Goal: Transaction & Acquisition: Purchase product/service

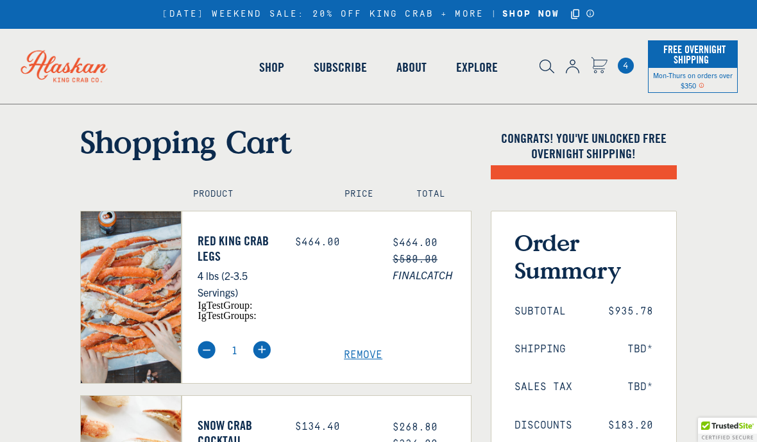
select select "40826592231503"
select select "40826730905679"
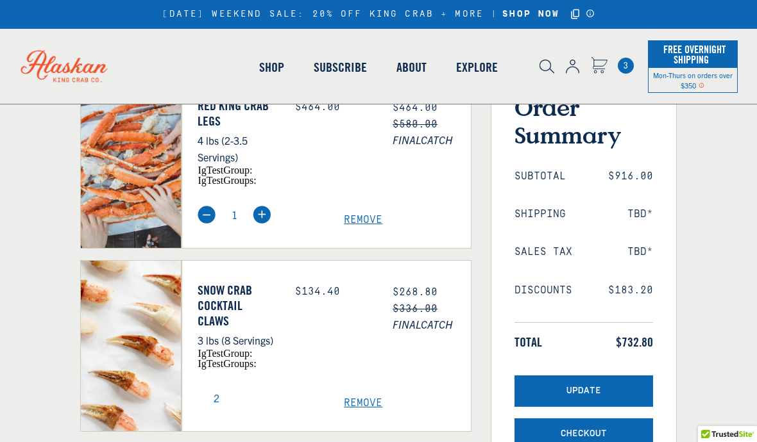
select select "40826592231503"
select select "40826730905679"
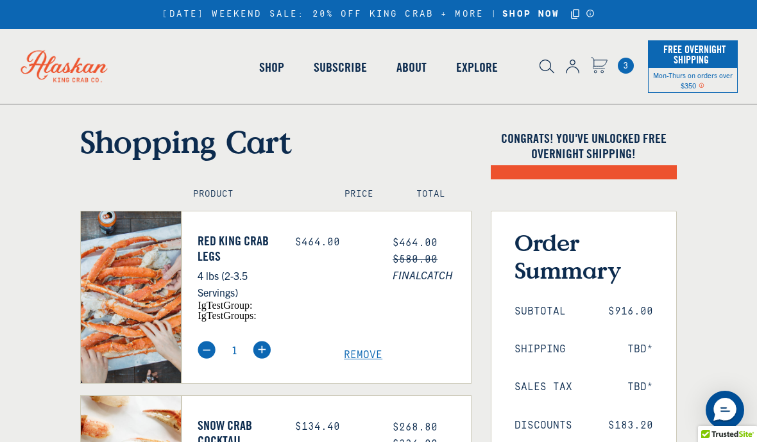
click at [262, 71] on link "Shop" at bounding box center [271, 67] width 55 height 73
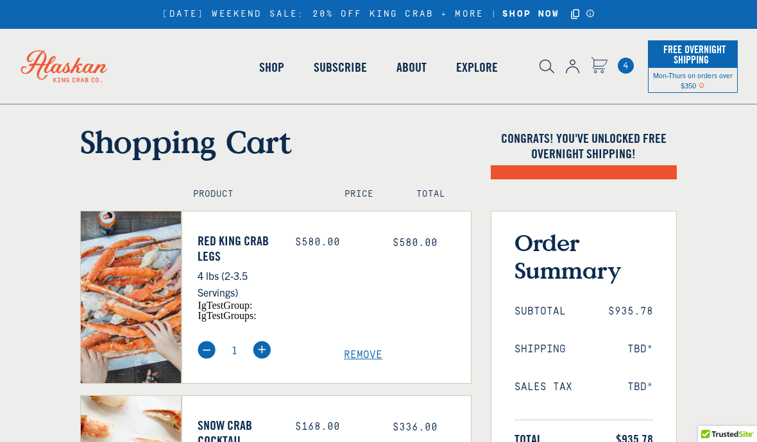
select select "40826592231503"
select select "40826730905679"
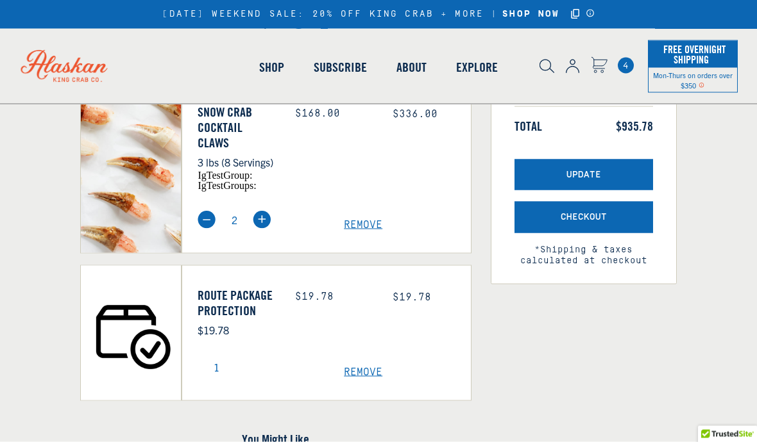
scroll to position [340, 0]
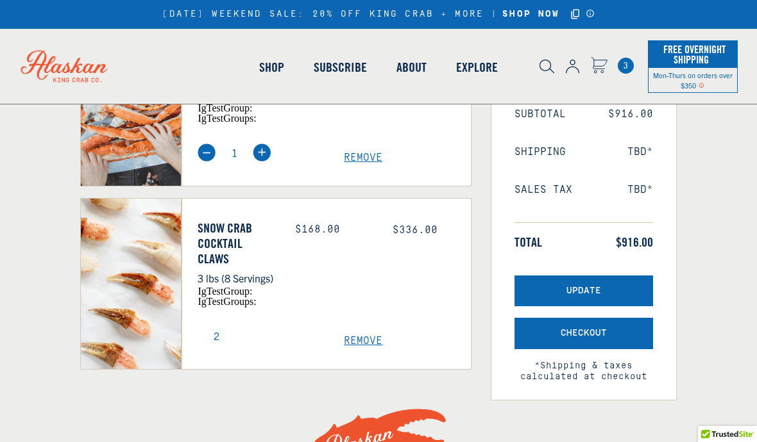
select select "40826592231503"
select select "40826730905679"
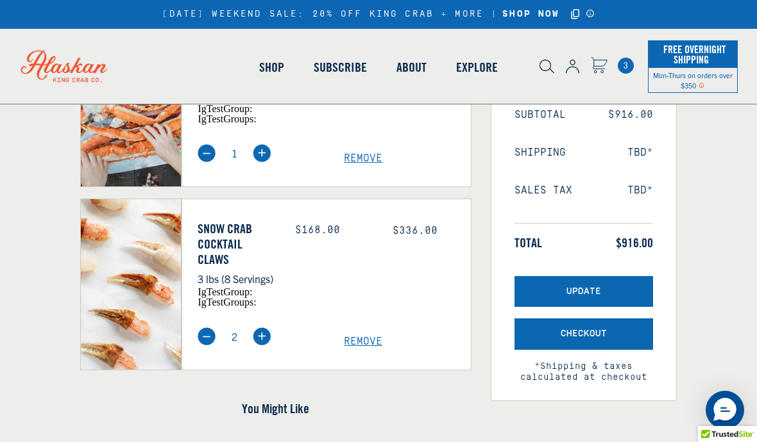
scroll to position [267, 0]
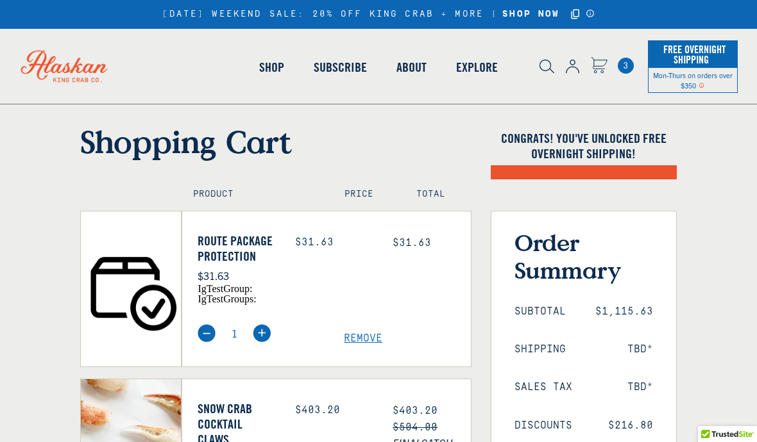
select select "40826592231503"
select select "40826730905679"
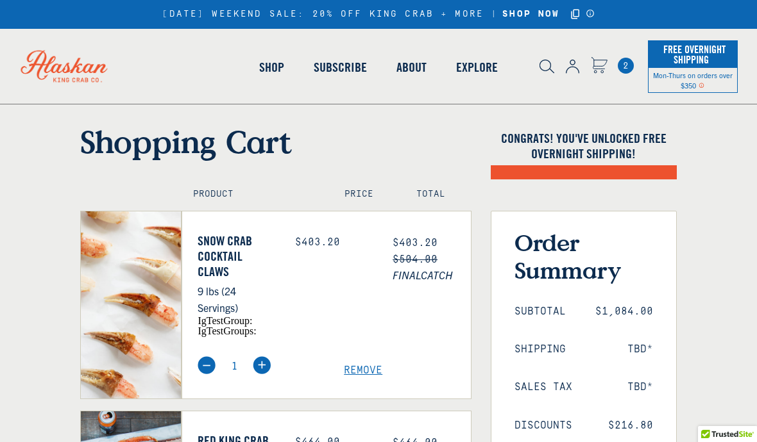
select select "40826592231503"
select select "40826730905679"
click at [81, 149] on link "Crab" at bounding box center [133, 153] width 115 height 34
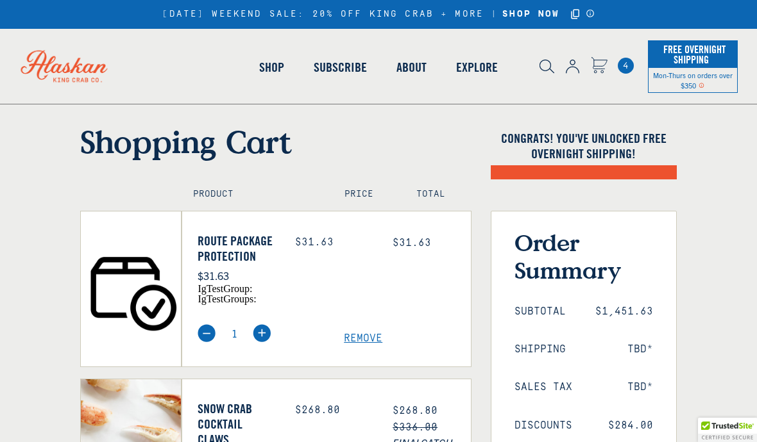
select select "40826592231503"
select select "40826730905679"
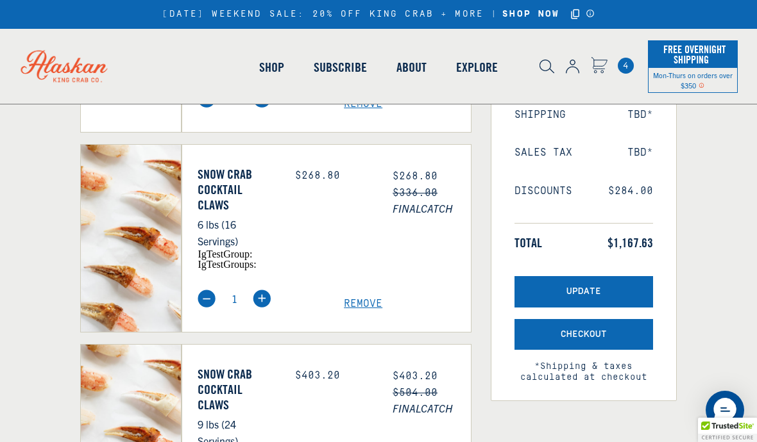
scroll to position [273, 0]
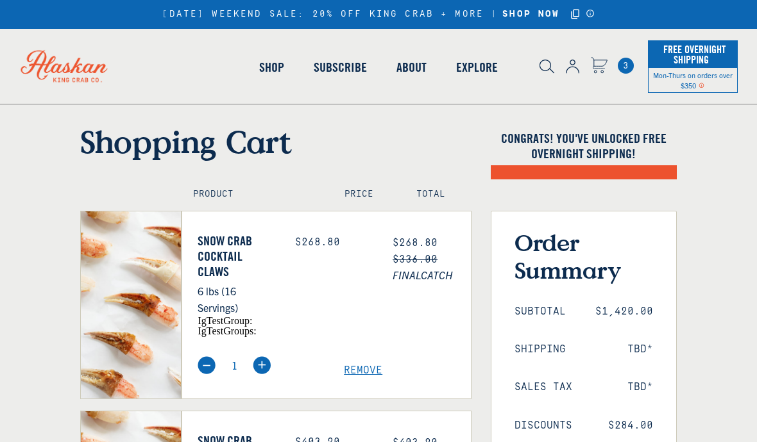
select select "40826592231503"
select select "40826730905679"
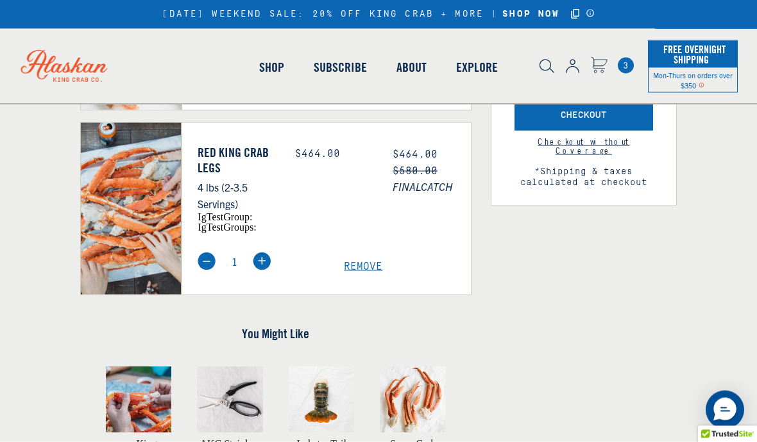
scroll to position [550, 0]
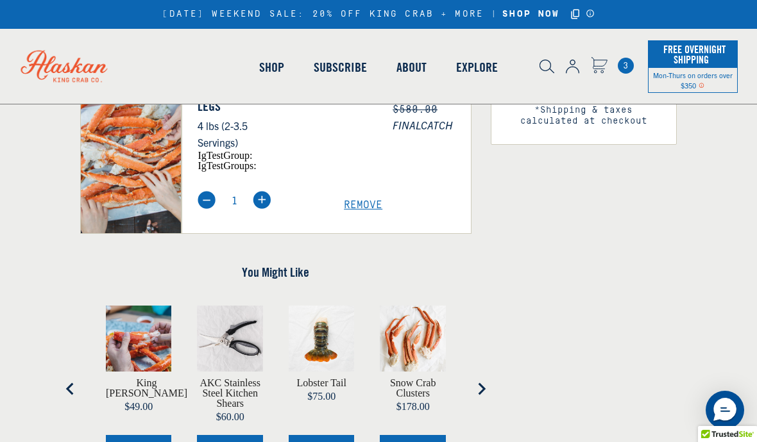
click at [359, 27] on span "Remove" at bounding box center [407, 21] width 127 height 12
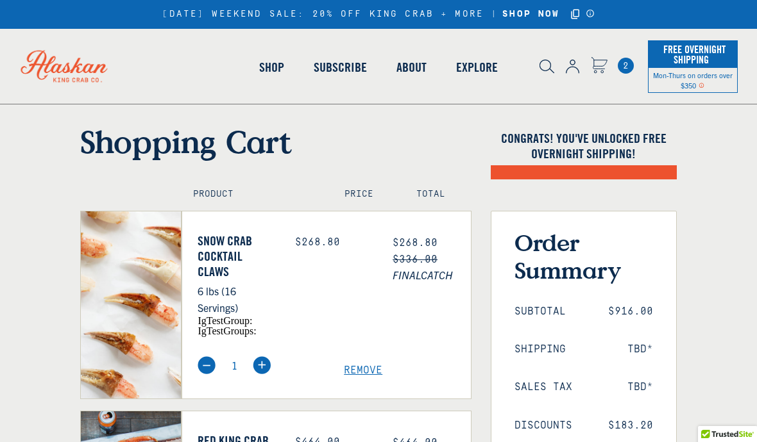
select select "40826592231503"
select select "40826730905679"
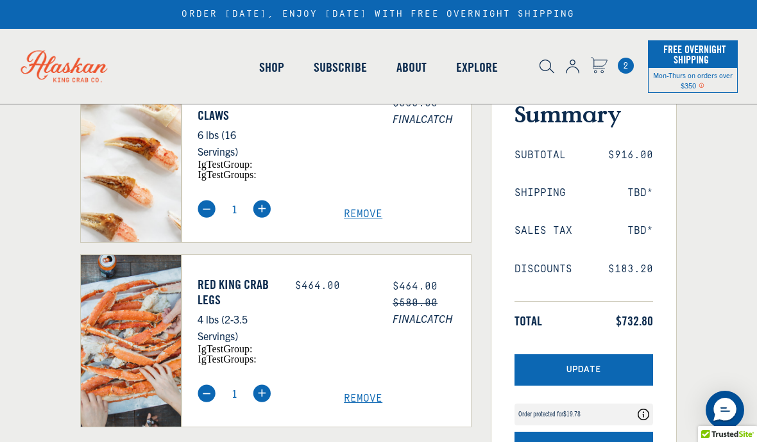
scroll to position [115, 0]
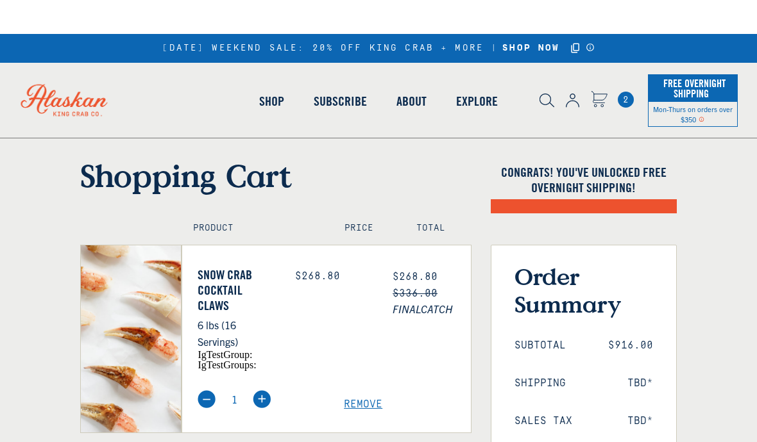
select select "40826592231503"
select select "40826730905679"
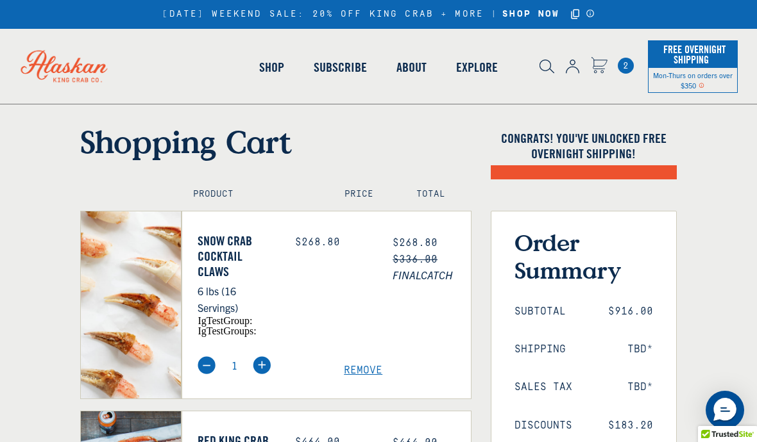
click at [88, 150] on link "Crab" at bounding box center [133, 153] width 115 height 34
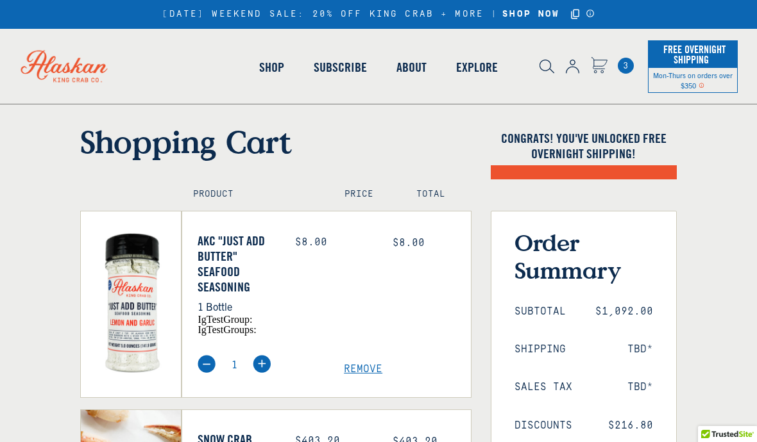
select select "40826592231503"
select select "40826730905679"
